Goal: Task Accomplishment & Management: Manage account settings

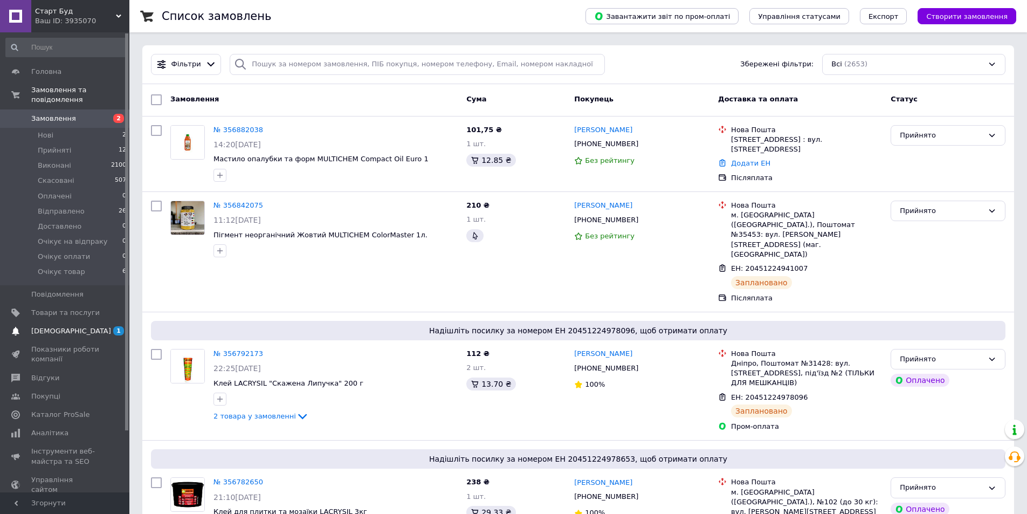
click at [65, 326] on span "[DEMOGRAPHIC_DATA]" at bounding box center [71, 331] width 80 height 10
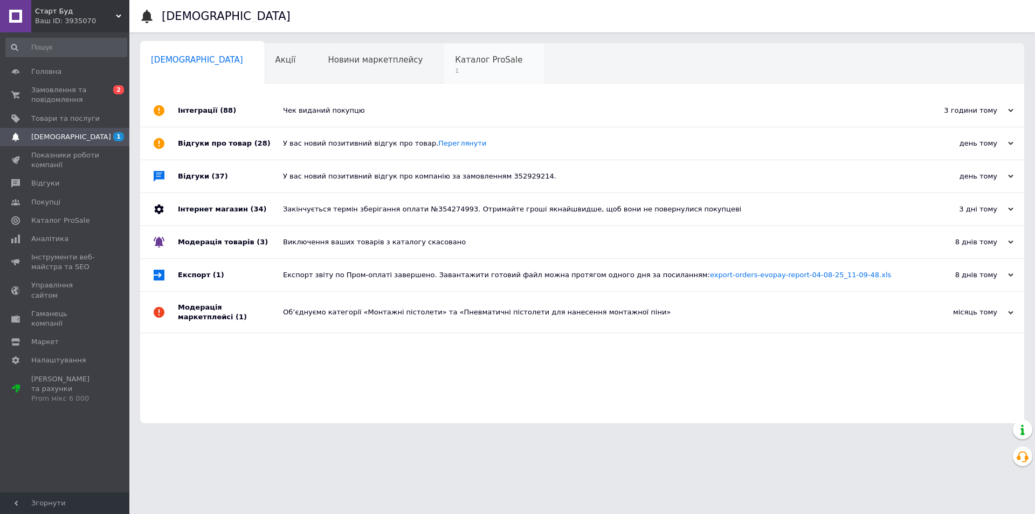
click at [455, 67] on span "1" at bounding box center [488, 71] width 67 height 8
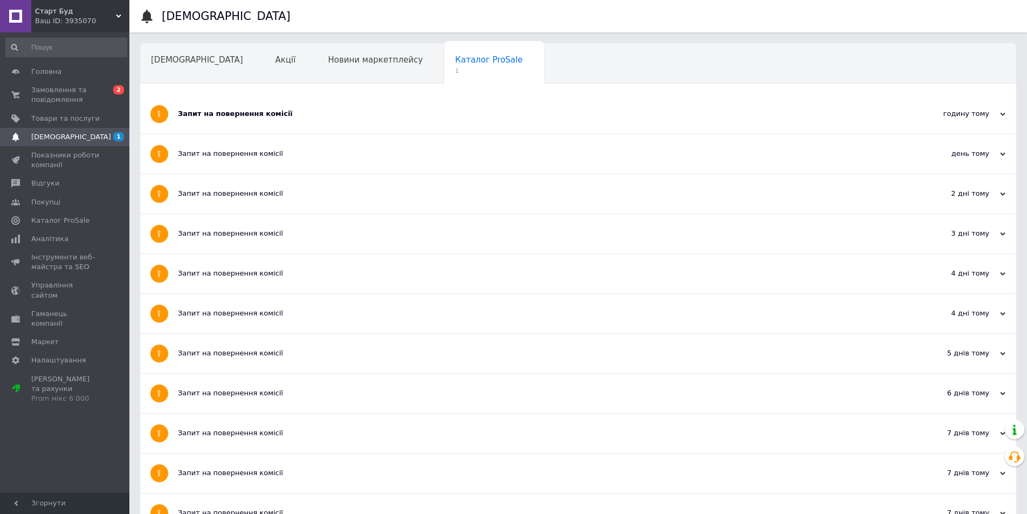
click at [290, 129] on div "Запит на повернення комісії" at bounding box center [538, 113] width 720 height 39
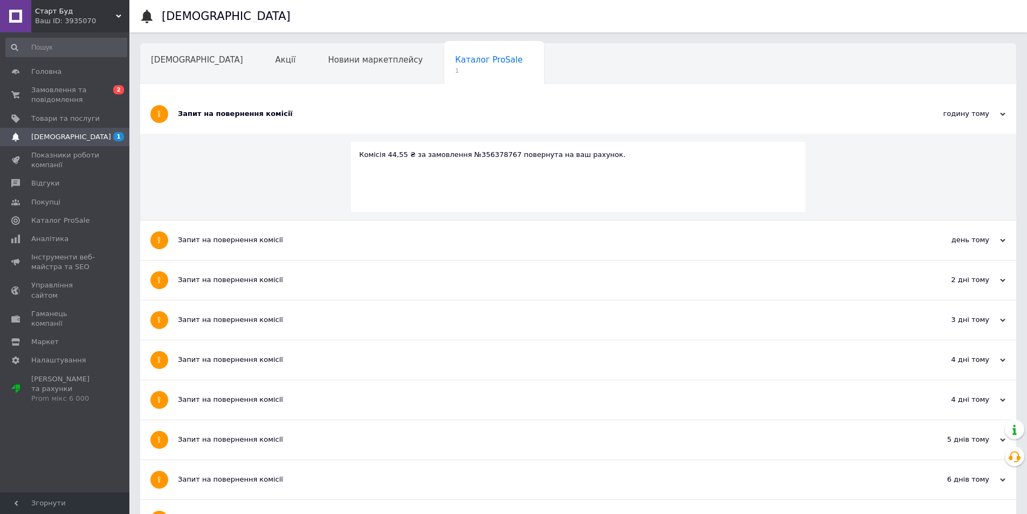
click at [295, 121] on div "Запит на повернення комісії" at bounding box center [538, 113] width 720 height 39
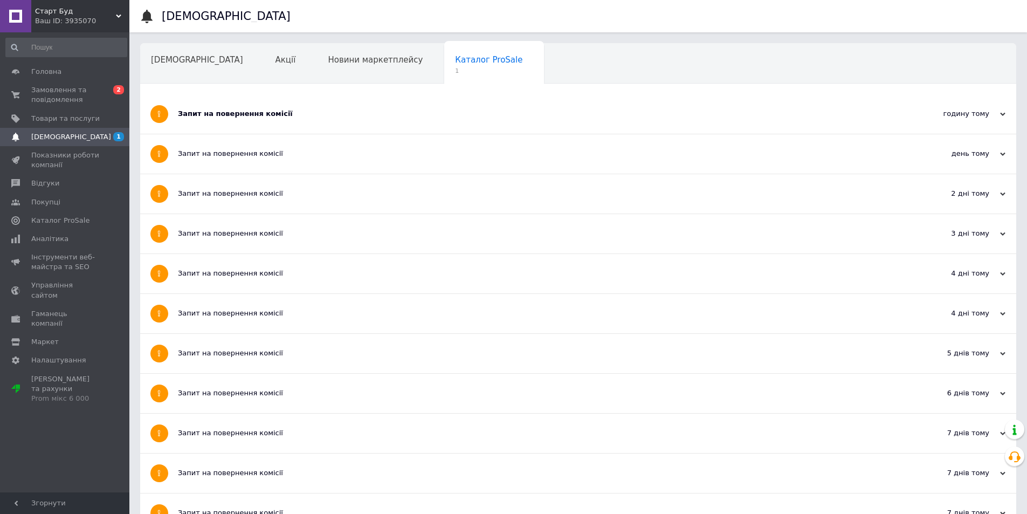
click at [292, 131] on div "Запит на повернення комісії" at bounding box center [538, 113] width 720 height 39
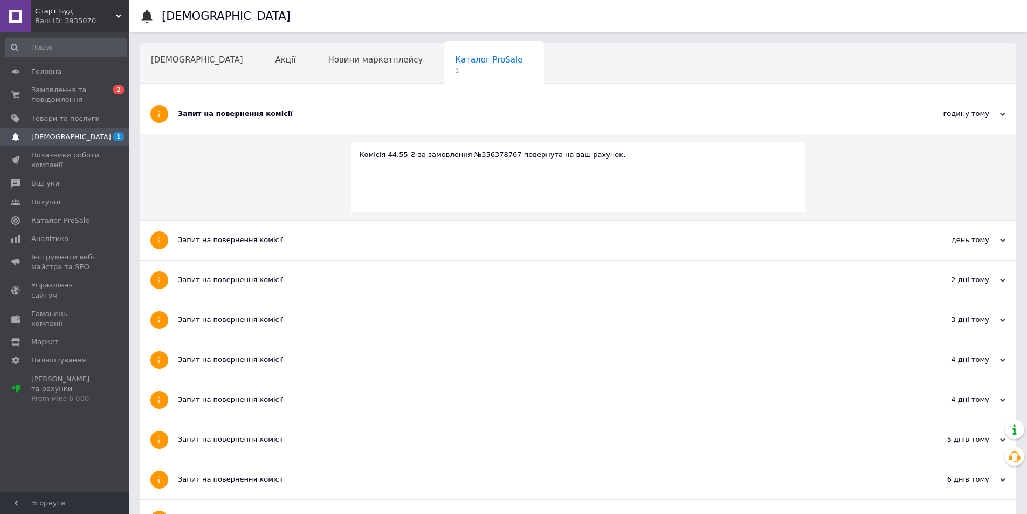
click at [292, 131] on div "Запит на повернення комісії" at bounding box center [538, 113] width 720 height 39
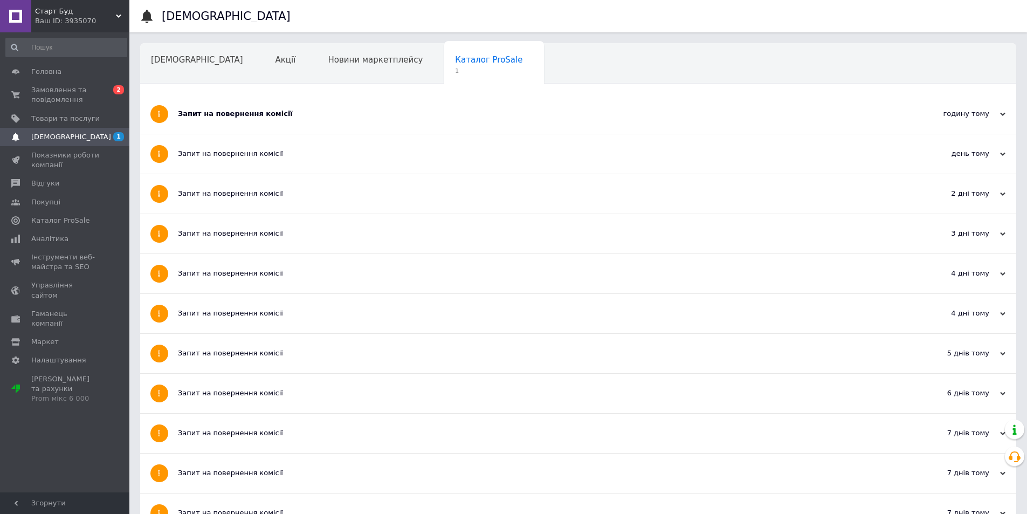
click at [291, 130] on div "Запит на повернення комісії" at bounding box center [538, 113] width 720 height 39
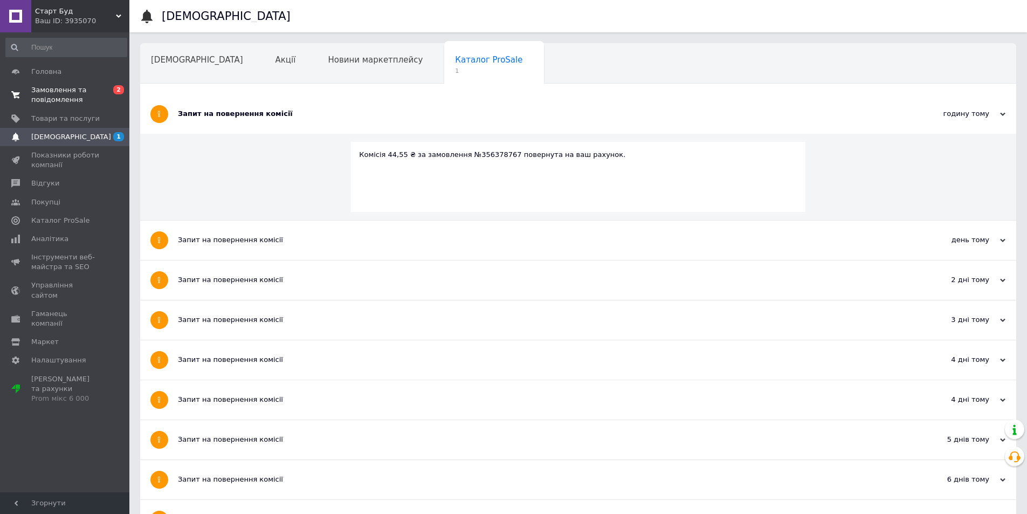
click at [77, 88] on span "Замовлення та повідомлення" at bounding box center [65, 94] width 68 height 19
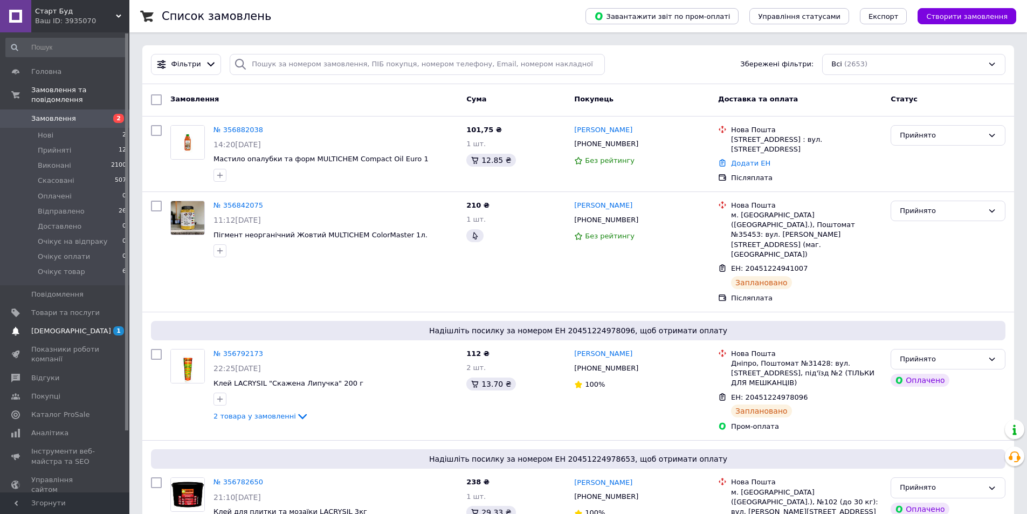
click at [88, 326] on span "[DEMOGRAPHIC_DATA]" at bounding box center [65, 331] width 68 height 10
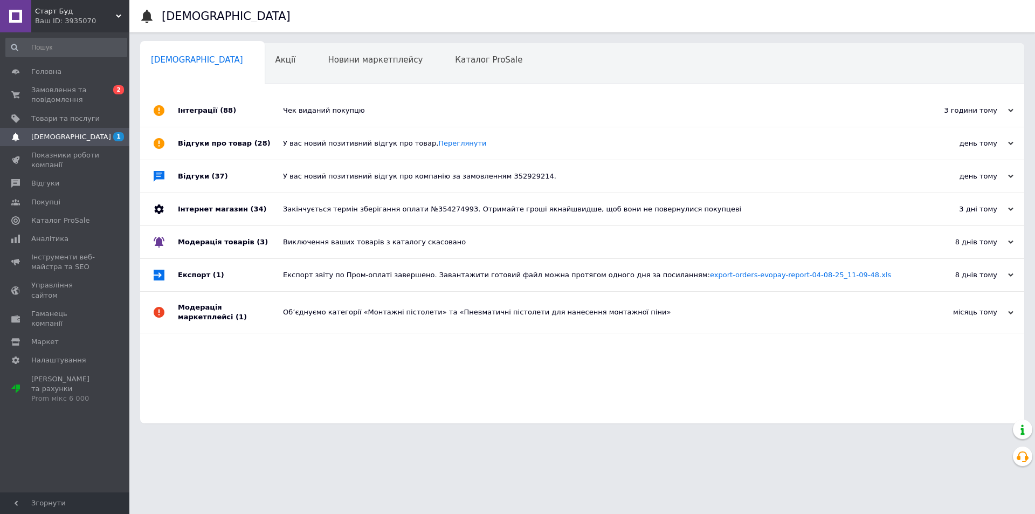
click at [469, 94] on div "Сповіщення 0 Акції 0 Новини маркетплейсу 0 Каталог ProSale 0 Навчання та заходи…" at bounding box center [582, 233] width 884 height 380
click at [444, 50] on div "Каталог ProSale 0" at bounding box center [494, 64] width 100 height 41
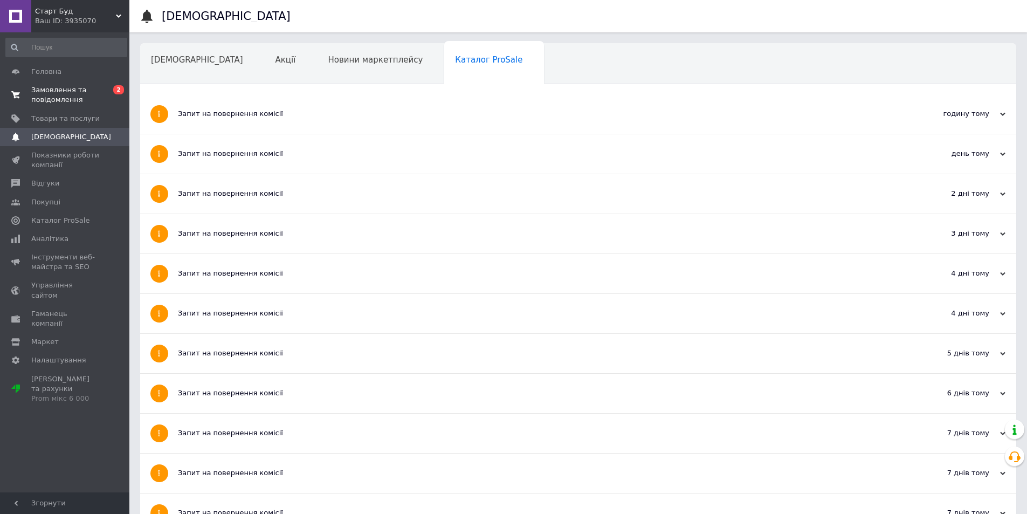
click at [74, 88] on span "Замовлення та повідомлення" at bounding box center [65, 94] width 68 height 19
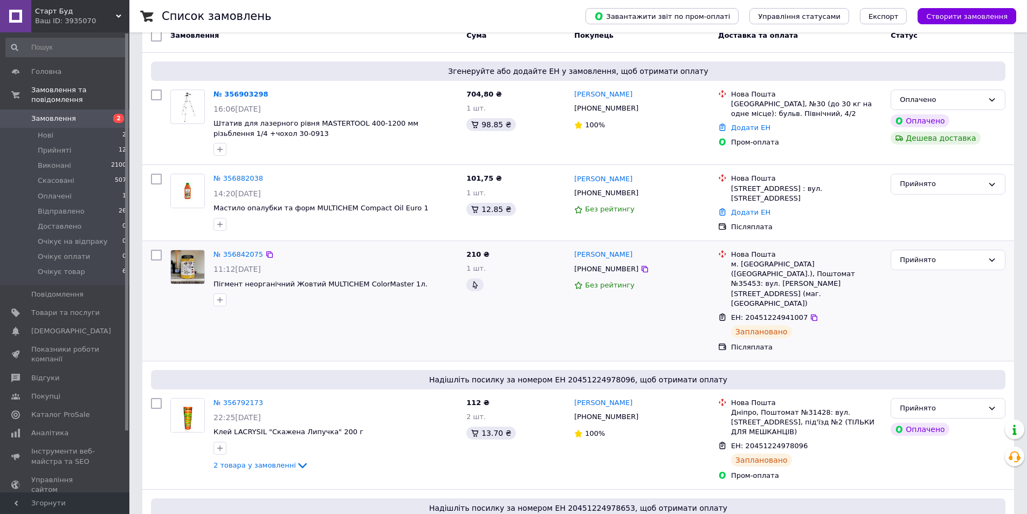
scroll to position [54, 0]
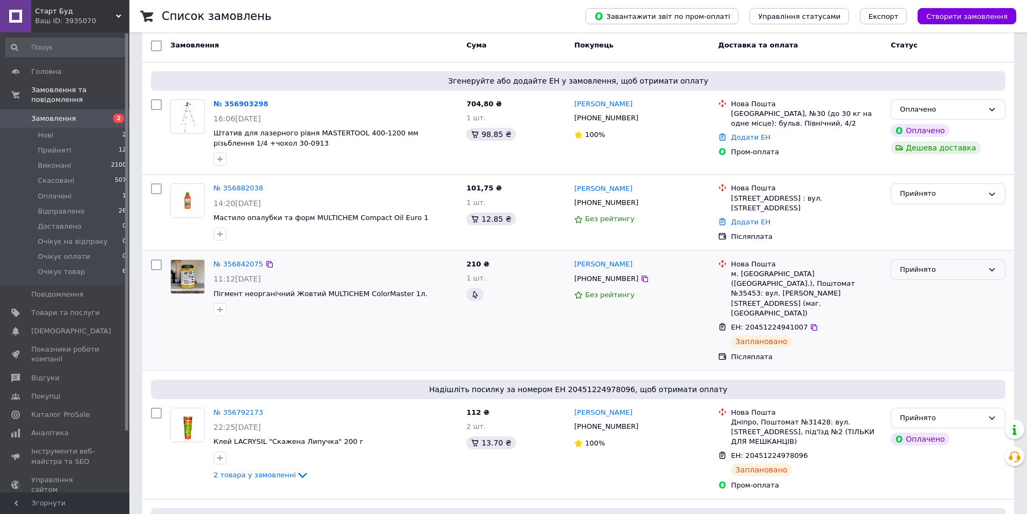
click at [935, 259] on div "Прийнято" at bounding box center [948, 269] width 115 height 21
click at [909, 351] on li "Відправлено" at bounding box center [948, 351] width 114 height 20
click at [915, 413] on div "Прийнято" at bounding box center [942, 418] width 84 height 11
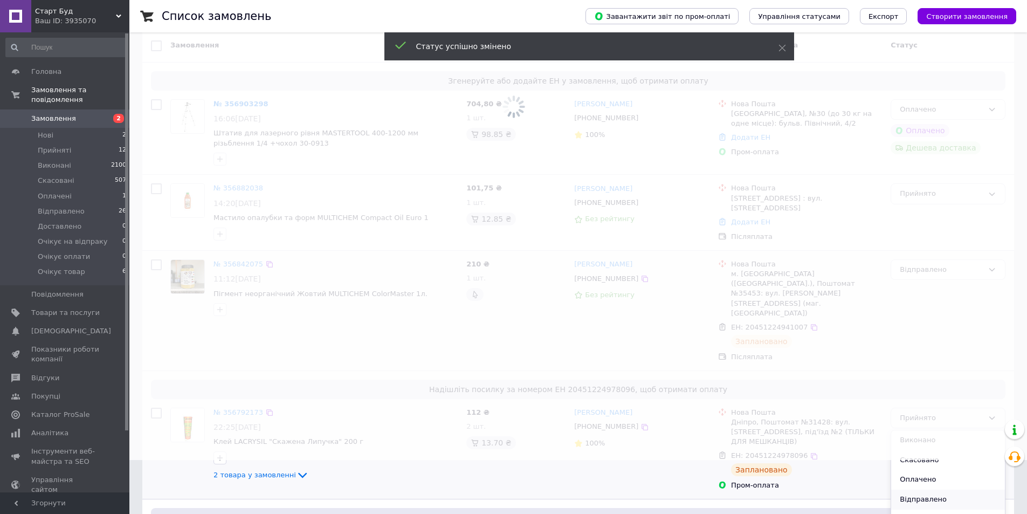
click at [917, 490] on li "Відправлено" at bounding box center [948, 500] width 114 height 20
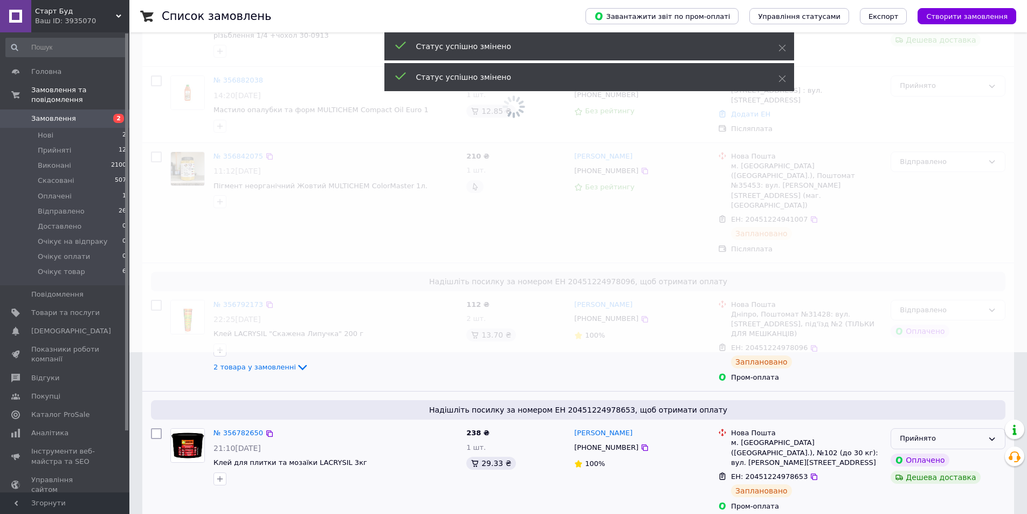
click at [992, 437] on icon at bounding box center [993, 438] width 6 height 3
click at [908, 511] on li "Відправлено" at bounding box center [948, 521] width 114 height 20
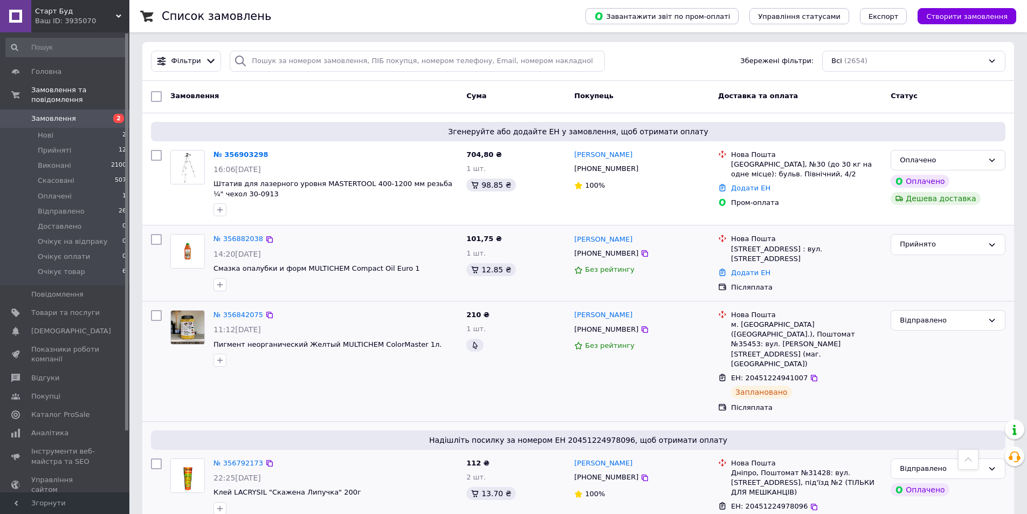
scroll to position [0, 0]
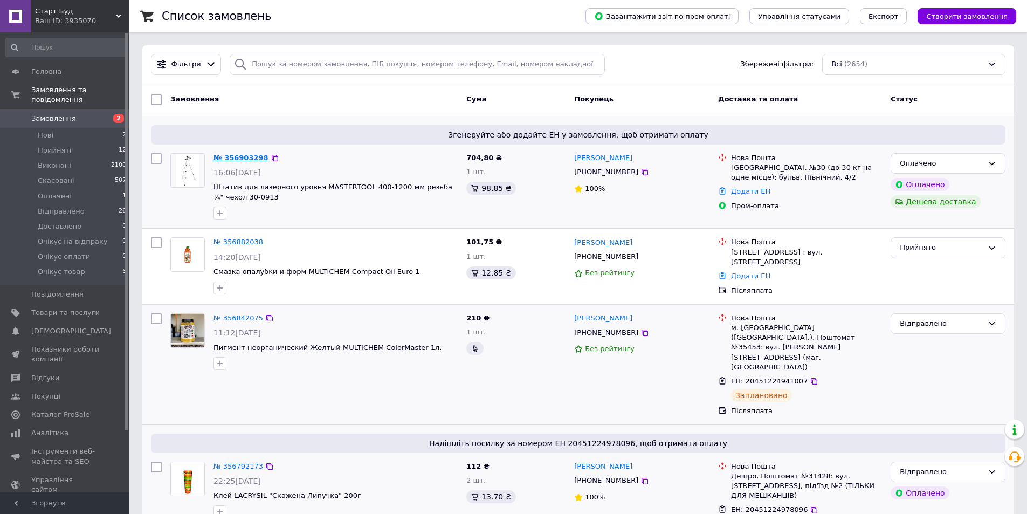
click at [226, 160] on link "№ 356903298" at bounding box center [241, 158] width 55 height 8
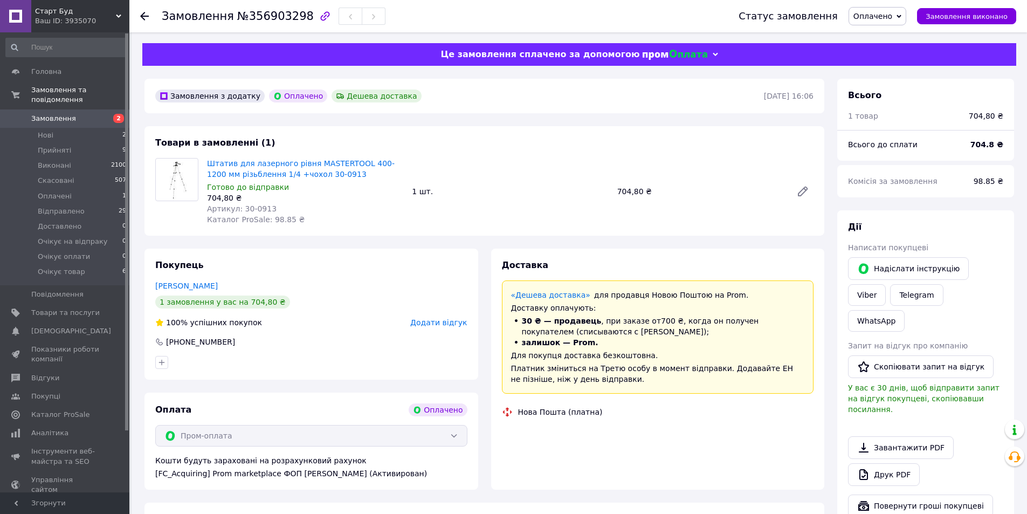
click at [333, 172] on span "Штатив для лазерного рівня MASTERTOOL 400-1200 мм різьблення 1/4 +чохол 30-0913" at bounding box center [305, 169] width 196 height 22
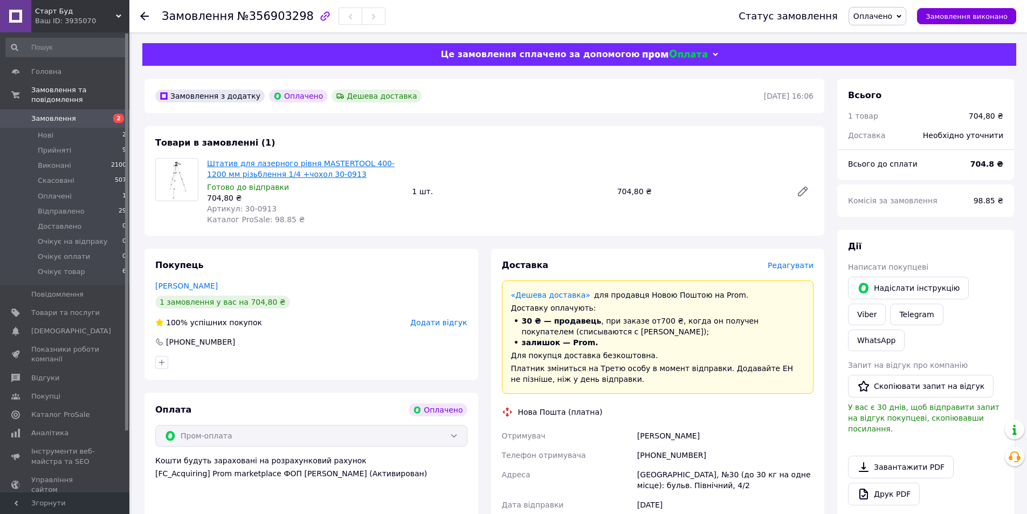
click at [330, 161] on link "Штатив для лазерного рівня MASTERTOOL 400-1200 мм різьблення 1/4 +чохол 30-0913" at bounding box center [301, 168] width 188 height 19
click at [65, 114] on span "Замовлення" at bounding box center [53, 119] width 45 height 10
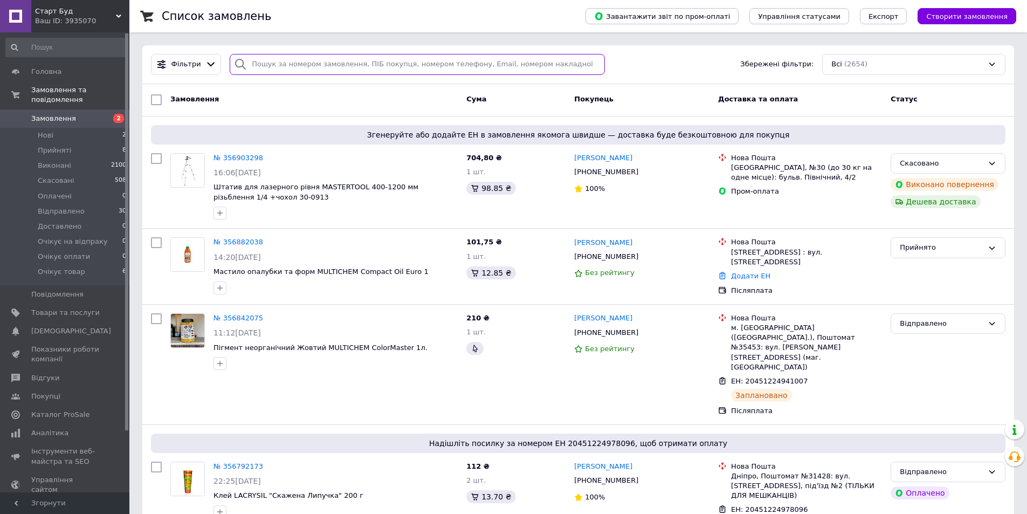
paste input "[PHONE_NUMBER]"
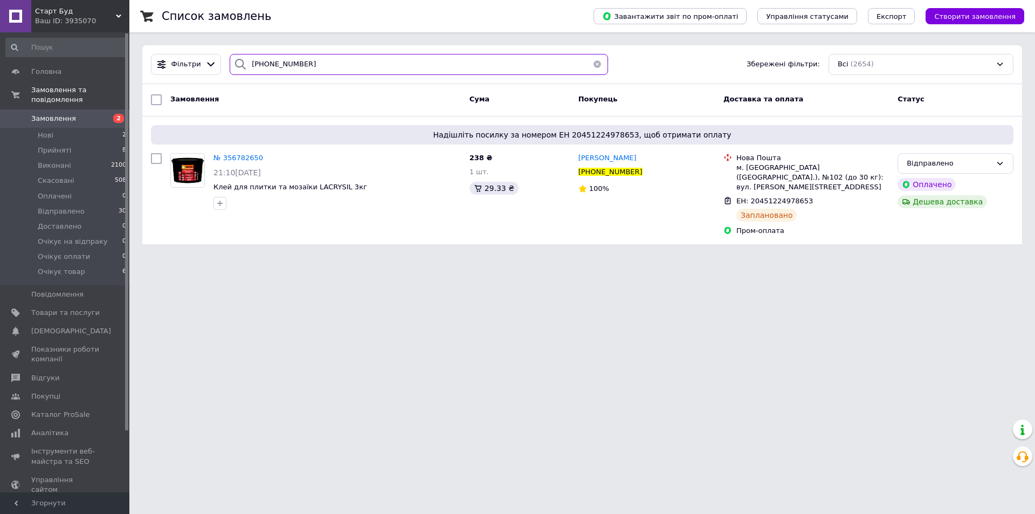
type input "[PHONE_NUMBER]"
click at [106, 143] on li "Прийняті 8" at bounding box center [66, 150] width 133 height 15
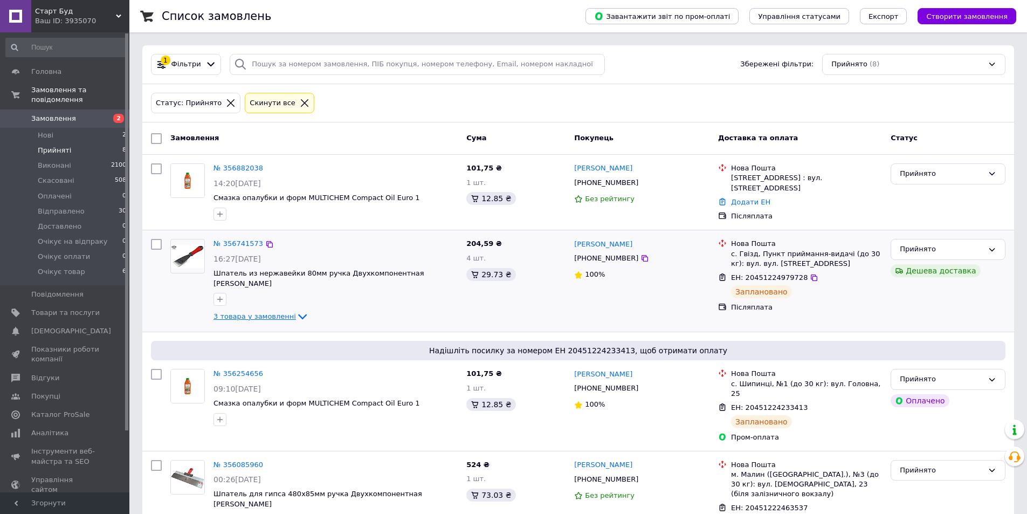
click at [265, 312] on span "3 товара у замовленні" at bounding box center [255, 316] width 83 height 8
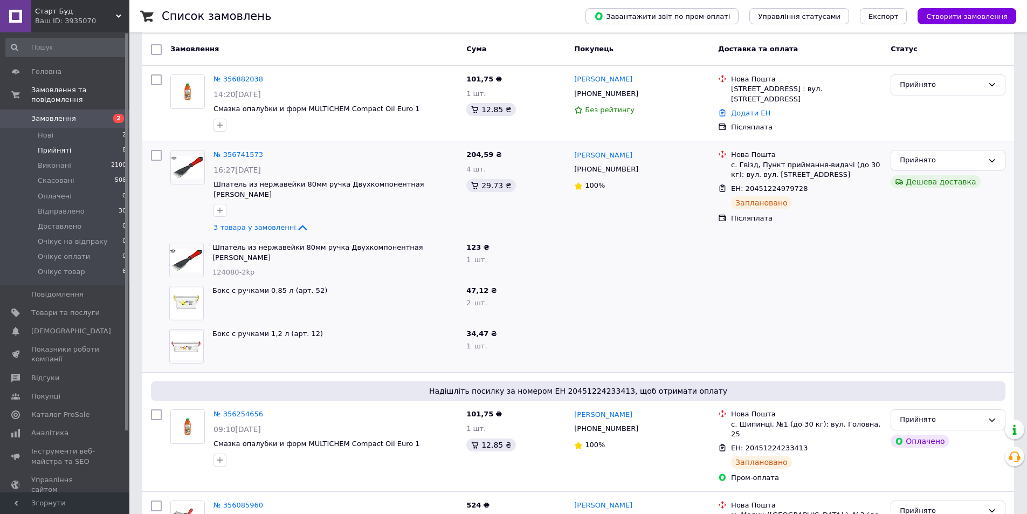
scroll to position [108, 0]
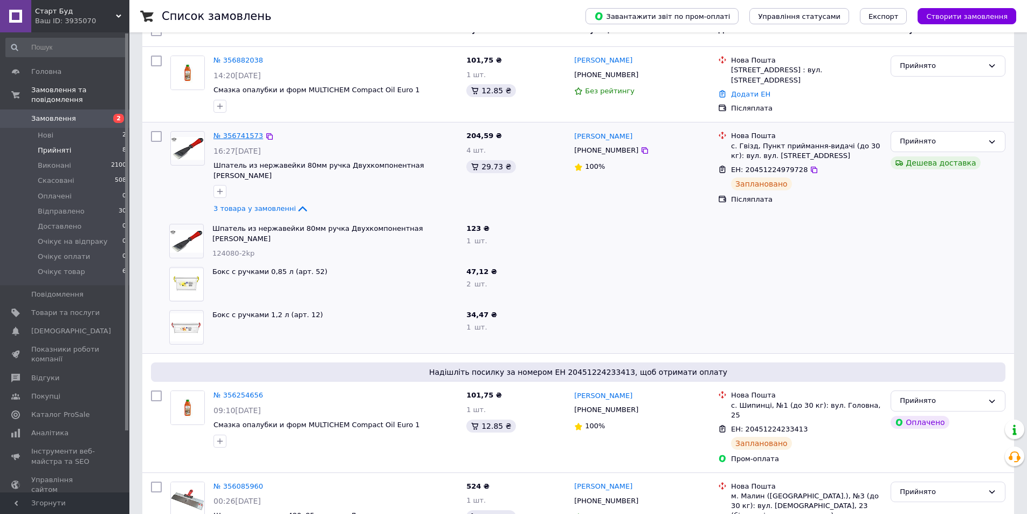
click at [239, 136] on link "№ 356741573" at bounding box center [239, 136] width 50 height 8
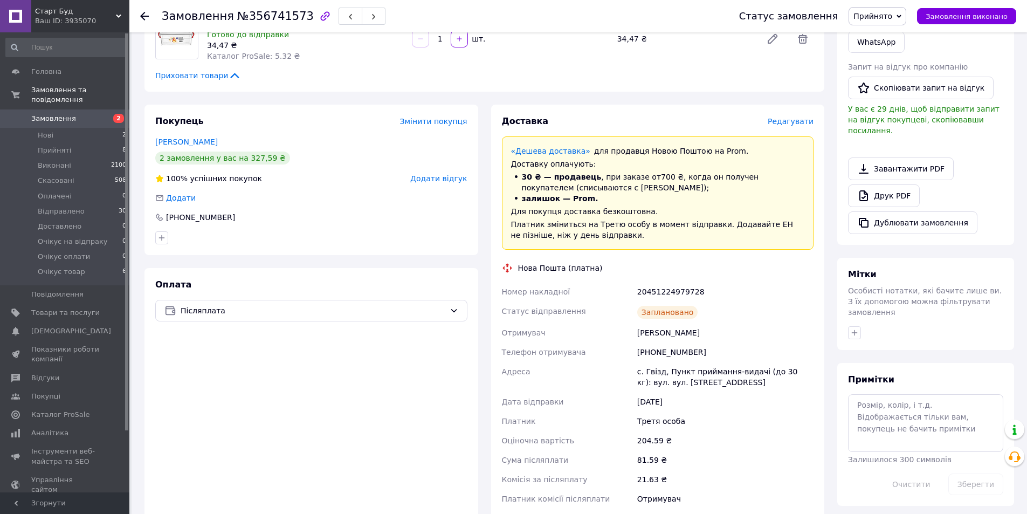
scroll to position [108, 0]
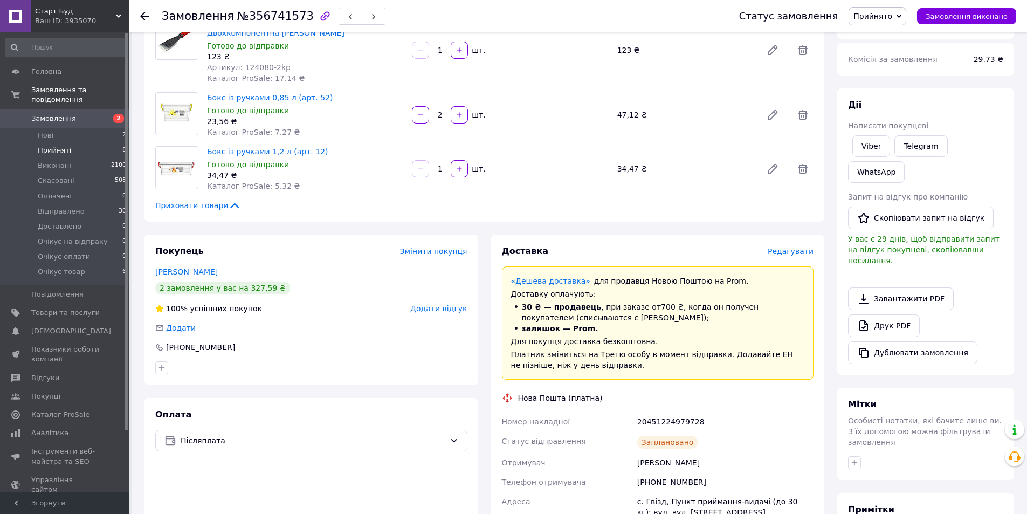
click at [68, 143] on li "Прийняті 8" at bounding box center [66, 150] width 133 height 15
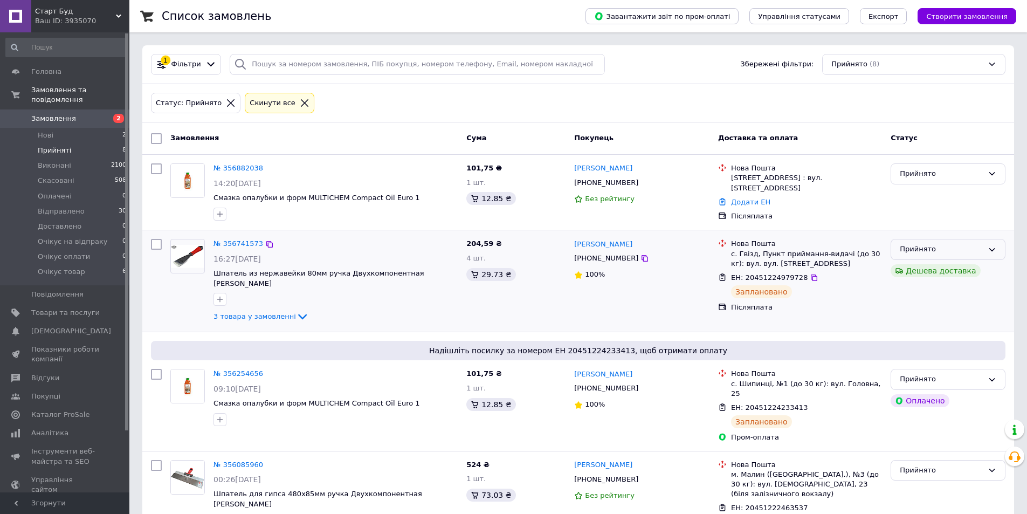
click at [957, 250] on div "Прийнято" at bounding box center [942, 249] width 84 height 11
click at [939, 330] on li "Відправлено" at bounding box center [948, 331] width 114 height 20
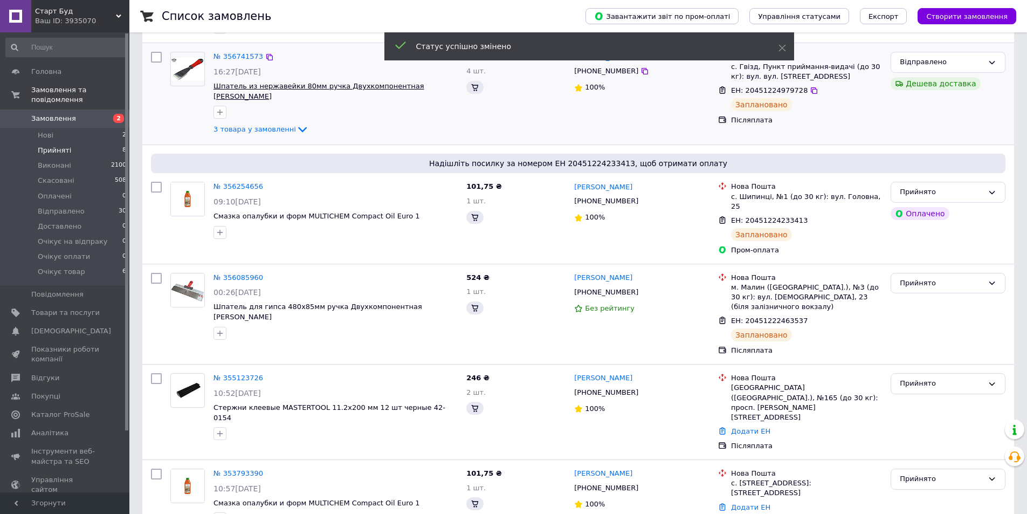
scroll to position [369, 0]
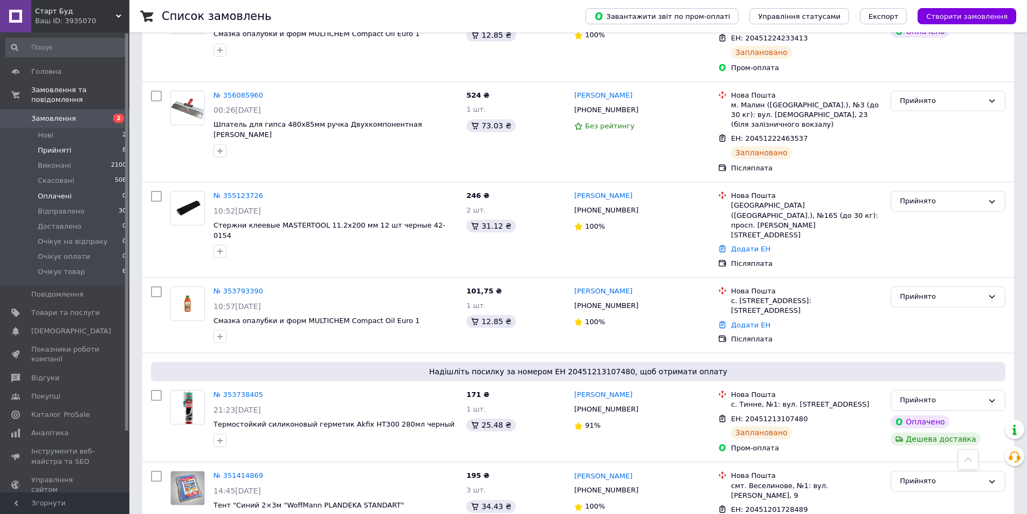
click at [63, 193] on li "Оплачені 0" at bounding box center [66, 196] width 133 height 15
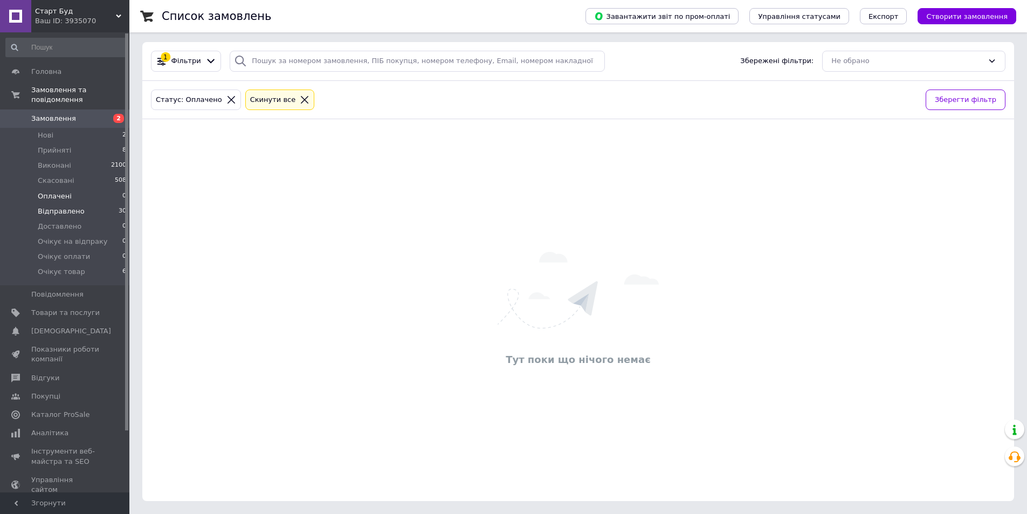
click at [64, 207] on span "Відправлено" at bounding box center [61, 212] width 47 height 10
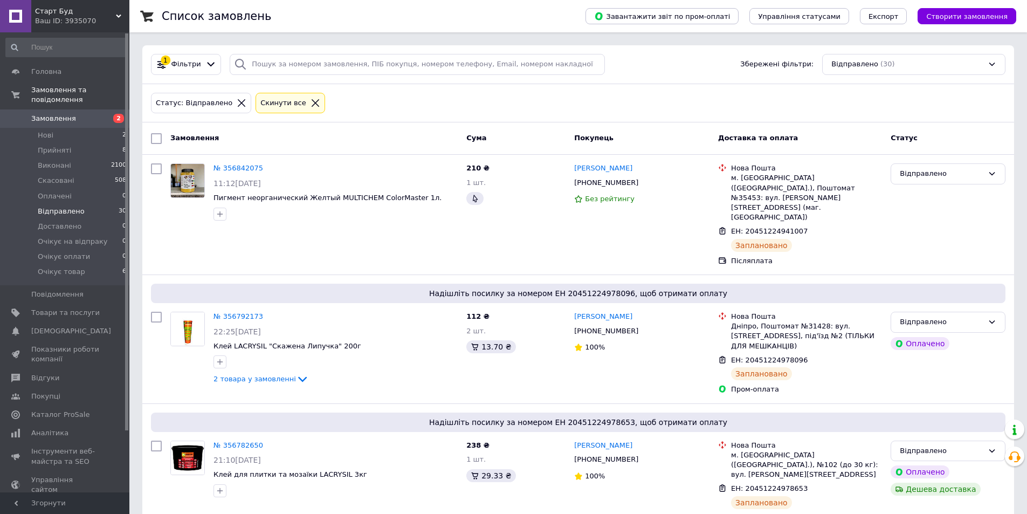
click at [237, 103] on icon at bounding box center [242, 103] width 10 height 10
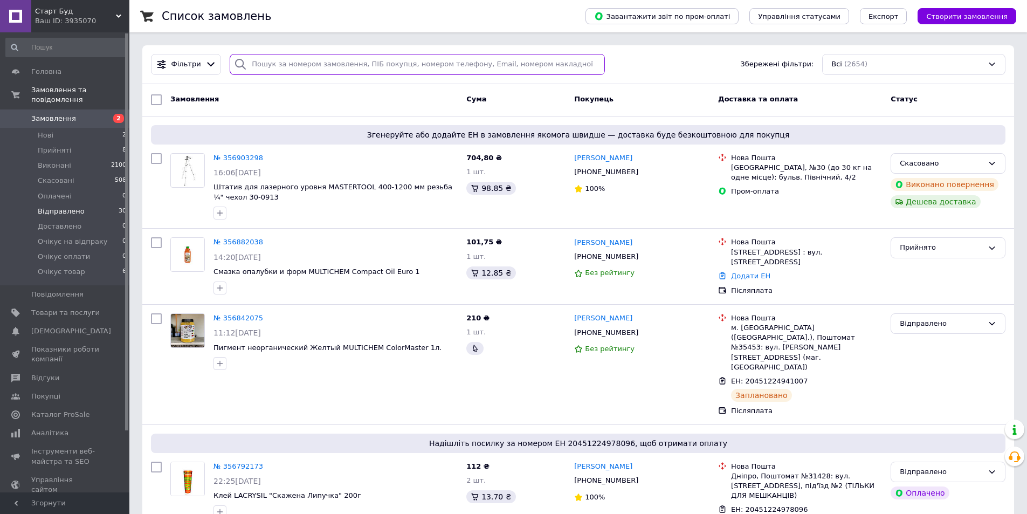
click at [300, 54] on input "search" at bounding box center [417, 64] width 375 height 21
paste input "Добрий день моє замовлення 356782650 чекаю!!"
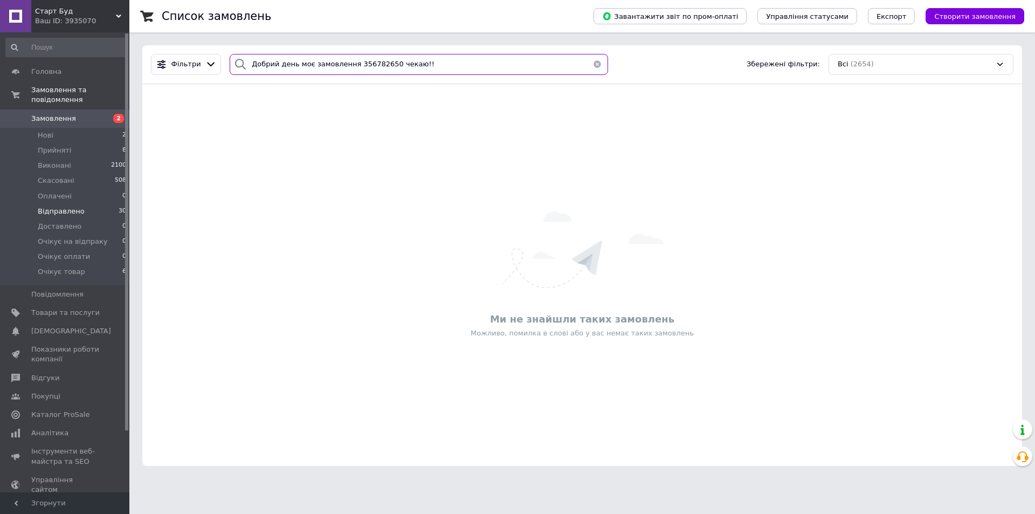
drag, startPoint x: 347, startPoint y: 64, endPoint x: 143, endPoint y: 60, distance: 203.9
click at [143, 60] on div "Фільтри Добрий день моє замовлення 356782650 чекаю!! Збережені фільтри: Всі (26…" at bounding box center [582, 64] width 880 height 39
type input "356782650"
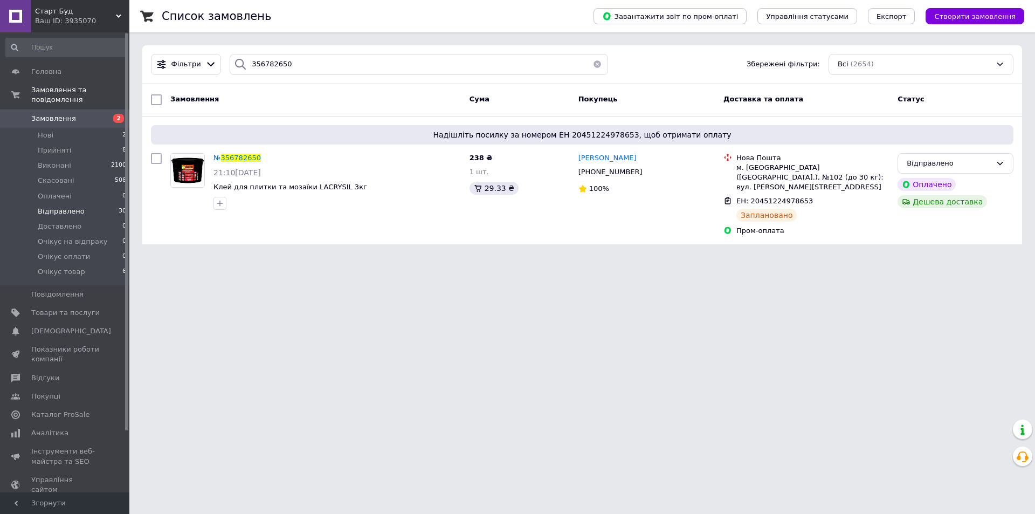
click at [919, 257] on html "Старт Буд Ваш ID: 3935070 Сайт Старт Буд Кабінет покупця Перевірити стан систем…" at bounding box center [517, 128] width 1035 height 257
